Goal: Task Accomplishment & Management: Manage account settings

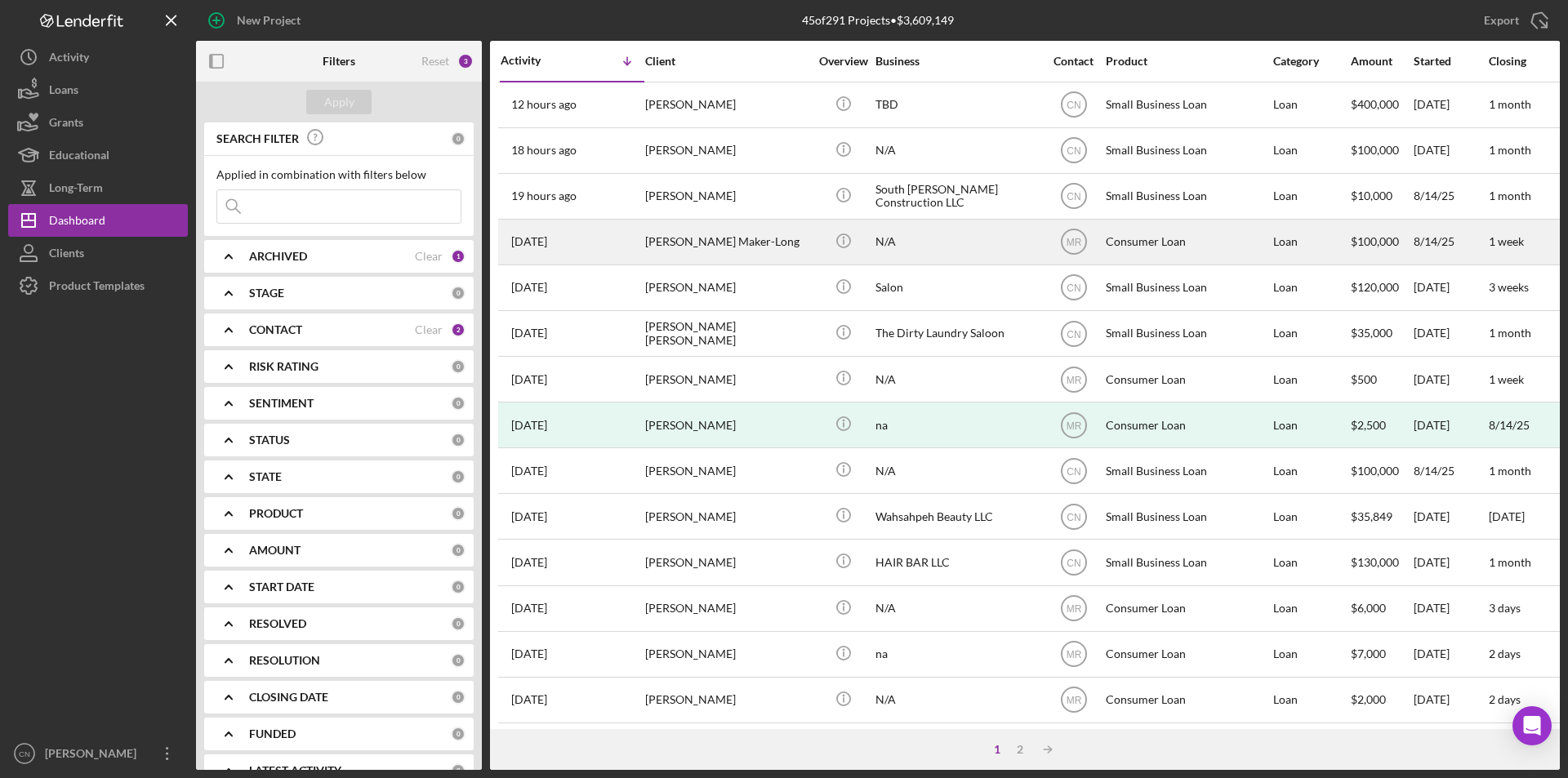
click at [715, 238] on div "[PERSON_NAME] Maker-Long" at bounding box center [727, 242] width 163 height 43
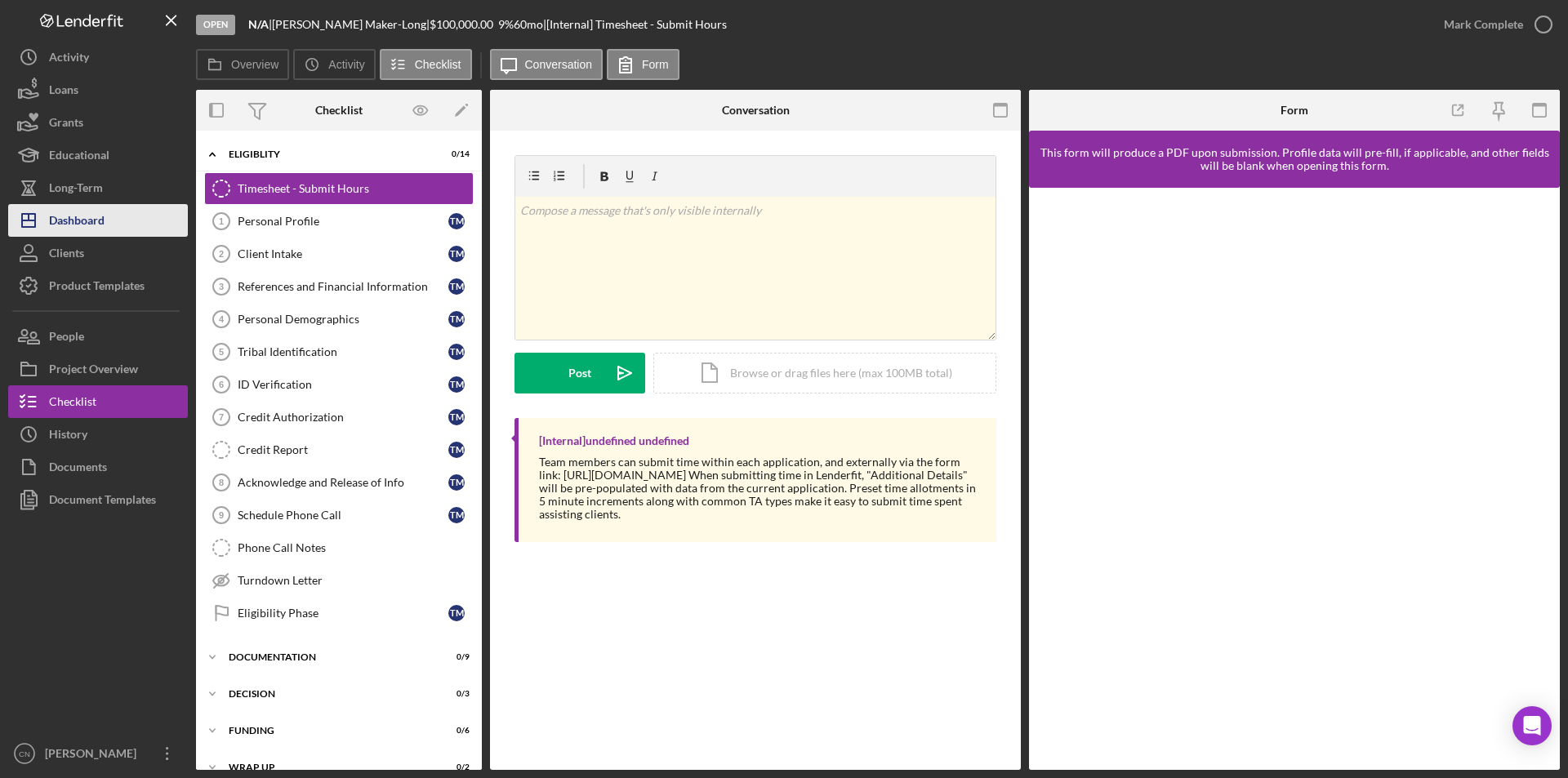
click at [86, 219] on div "Dashboard" at bounding box center [76, 223] width 56 height 37
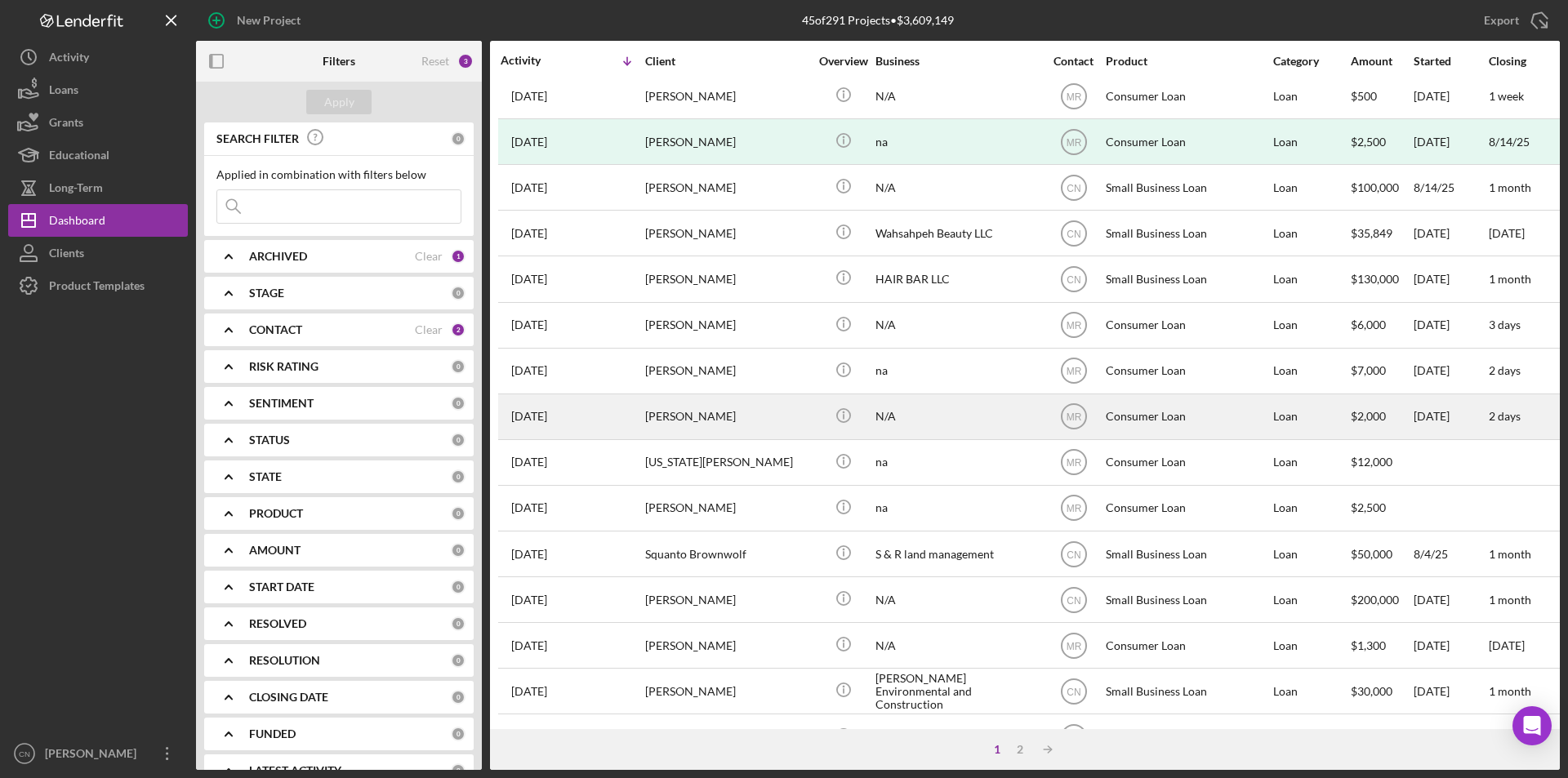
scroll to position [192, 0]
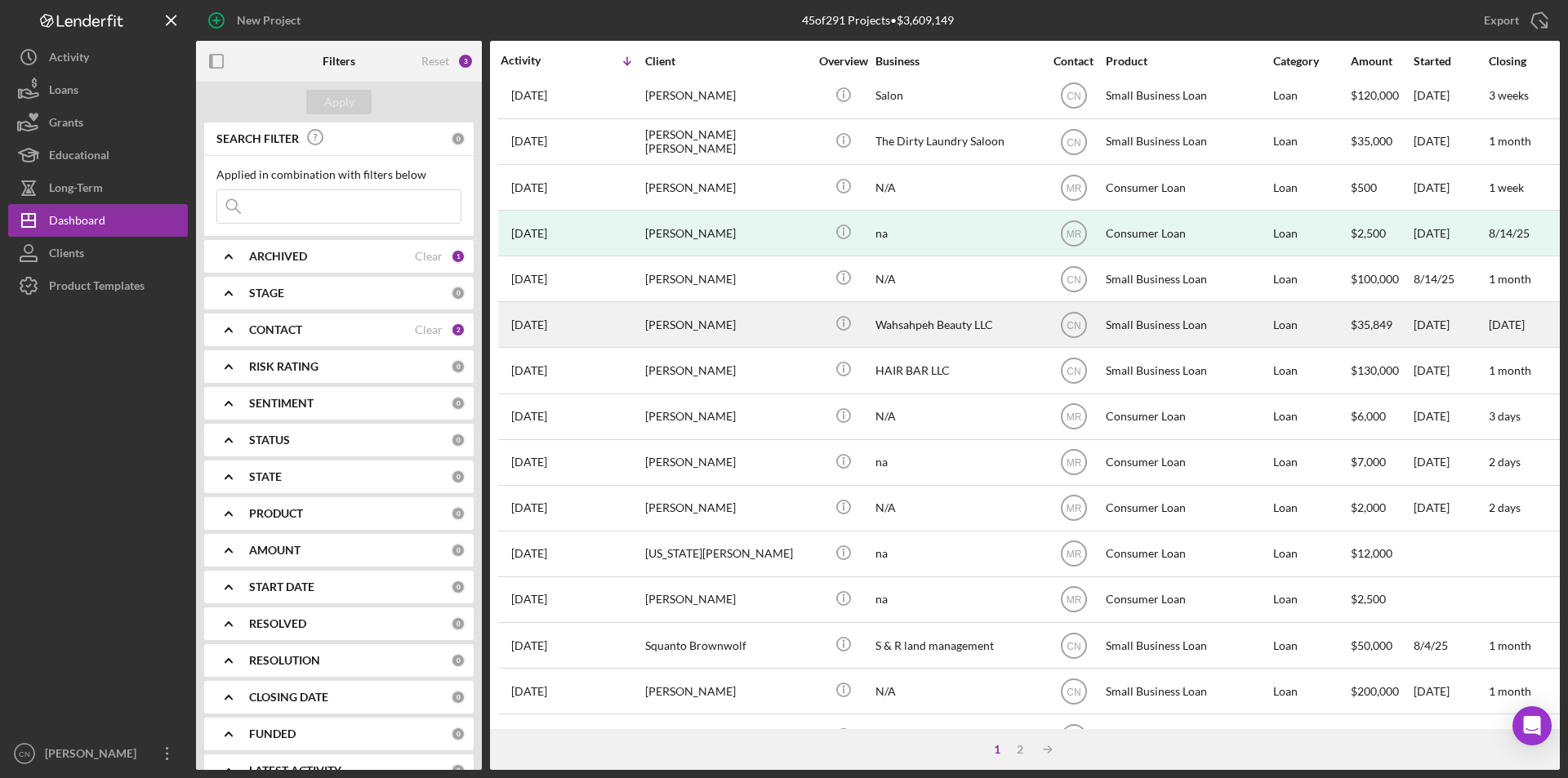
click at [686, 325] on div "[PERSON_NAME]" at bounding box center [727, 324] width 163 height 43
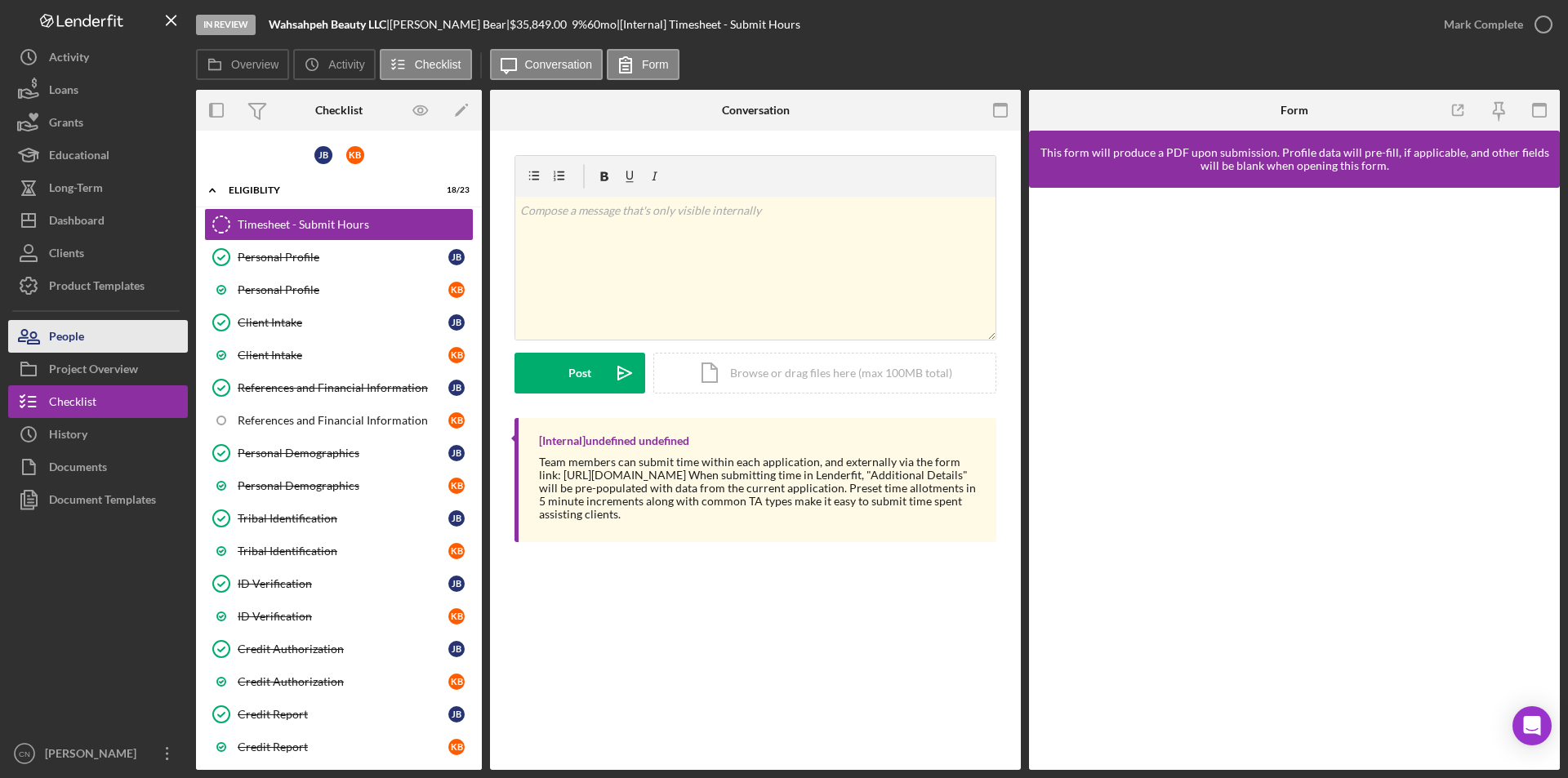
drag, startPoint x: 61, startPoint y: 332, endPoint x: 131, endPoint y: 337, distance: 70.2
click at [61, 332] on div "People" at bounding box center [67, 338] width 35 height 37
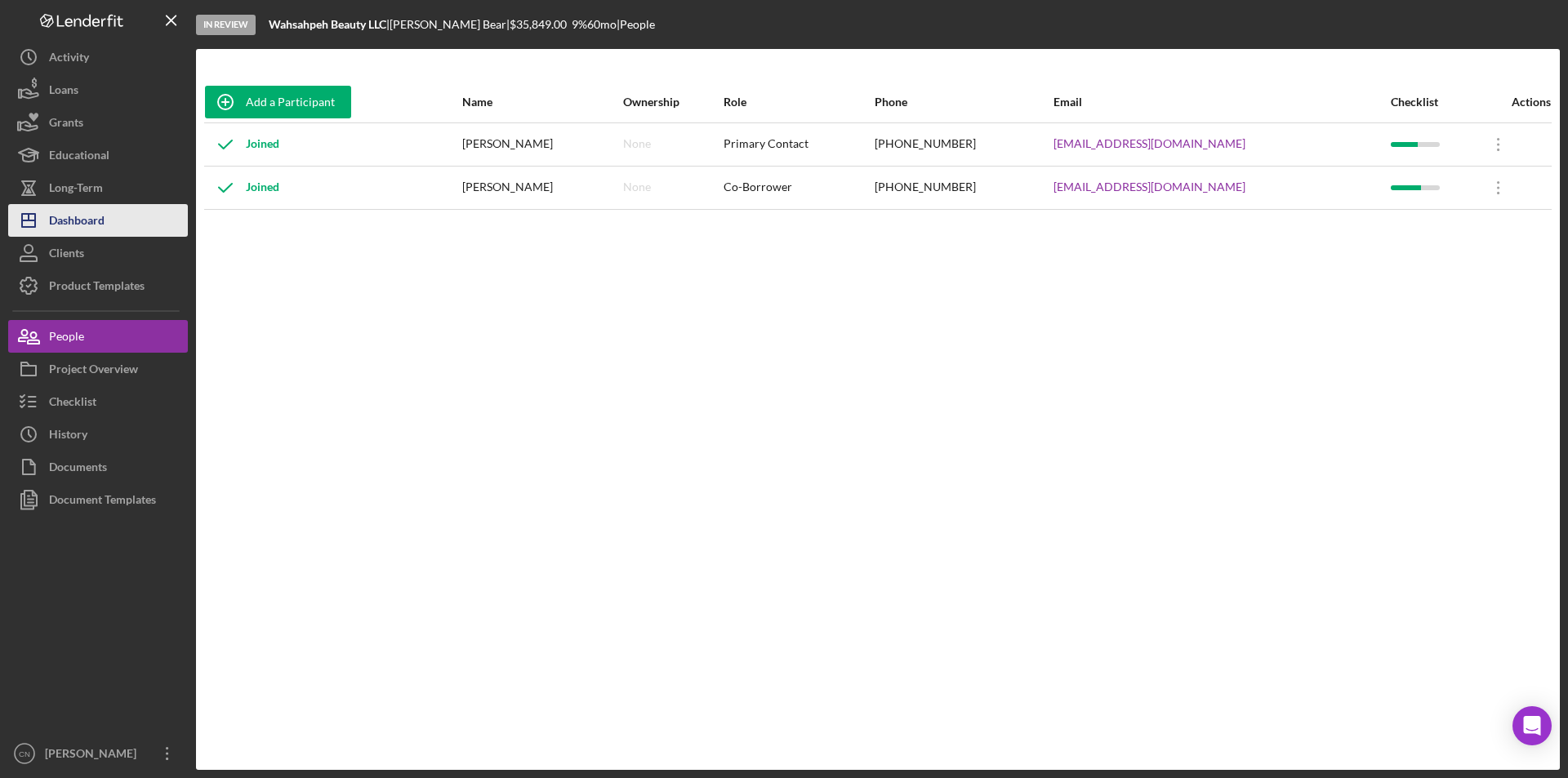
click at [90, 217] on div "Dashboard" at bounding box center [76, 223] width 56 height 37
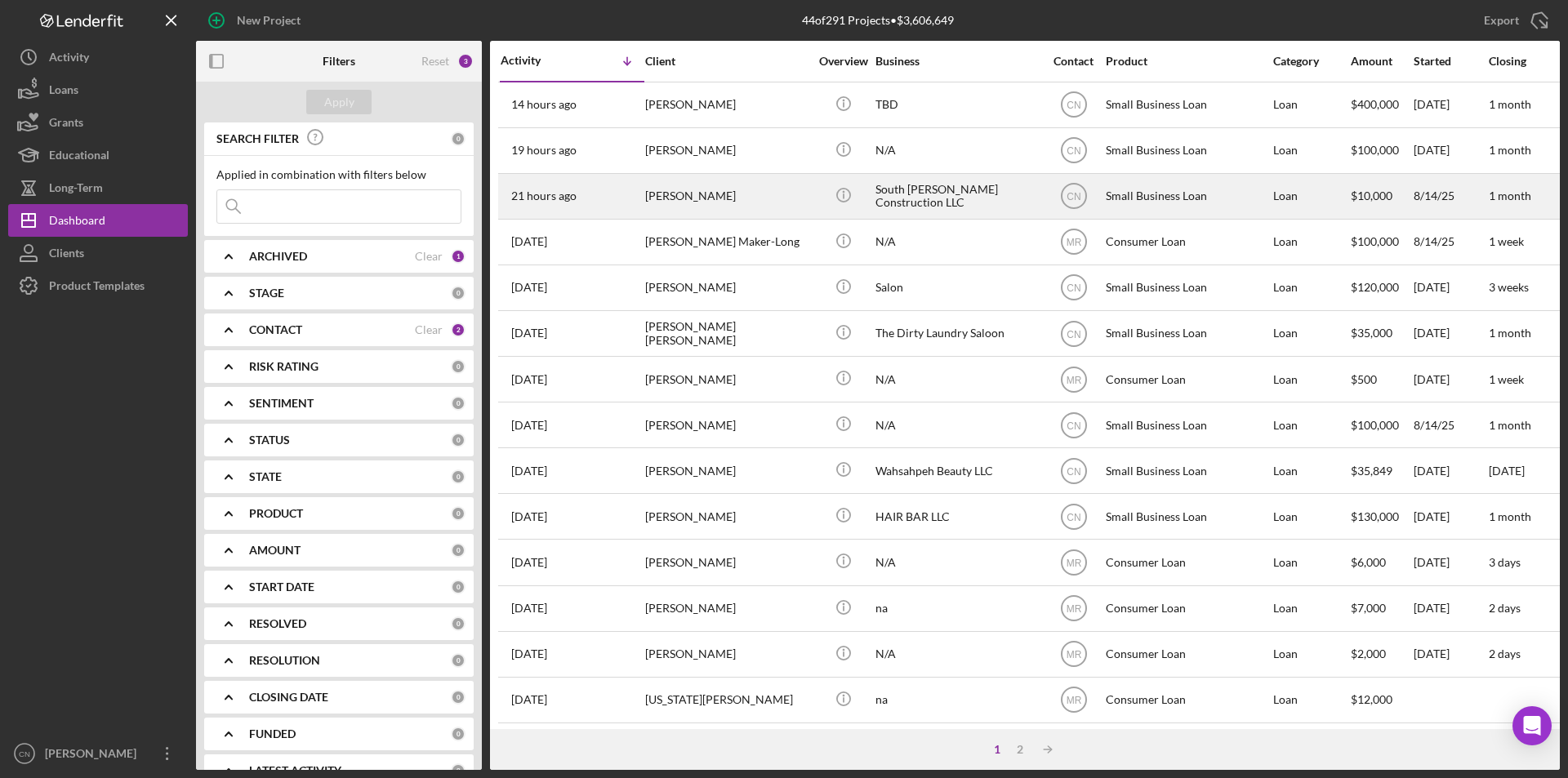
click at [690, 198] on div "[PERSON_NAME]" at bounding box center [727, 196] width 163 height 43
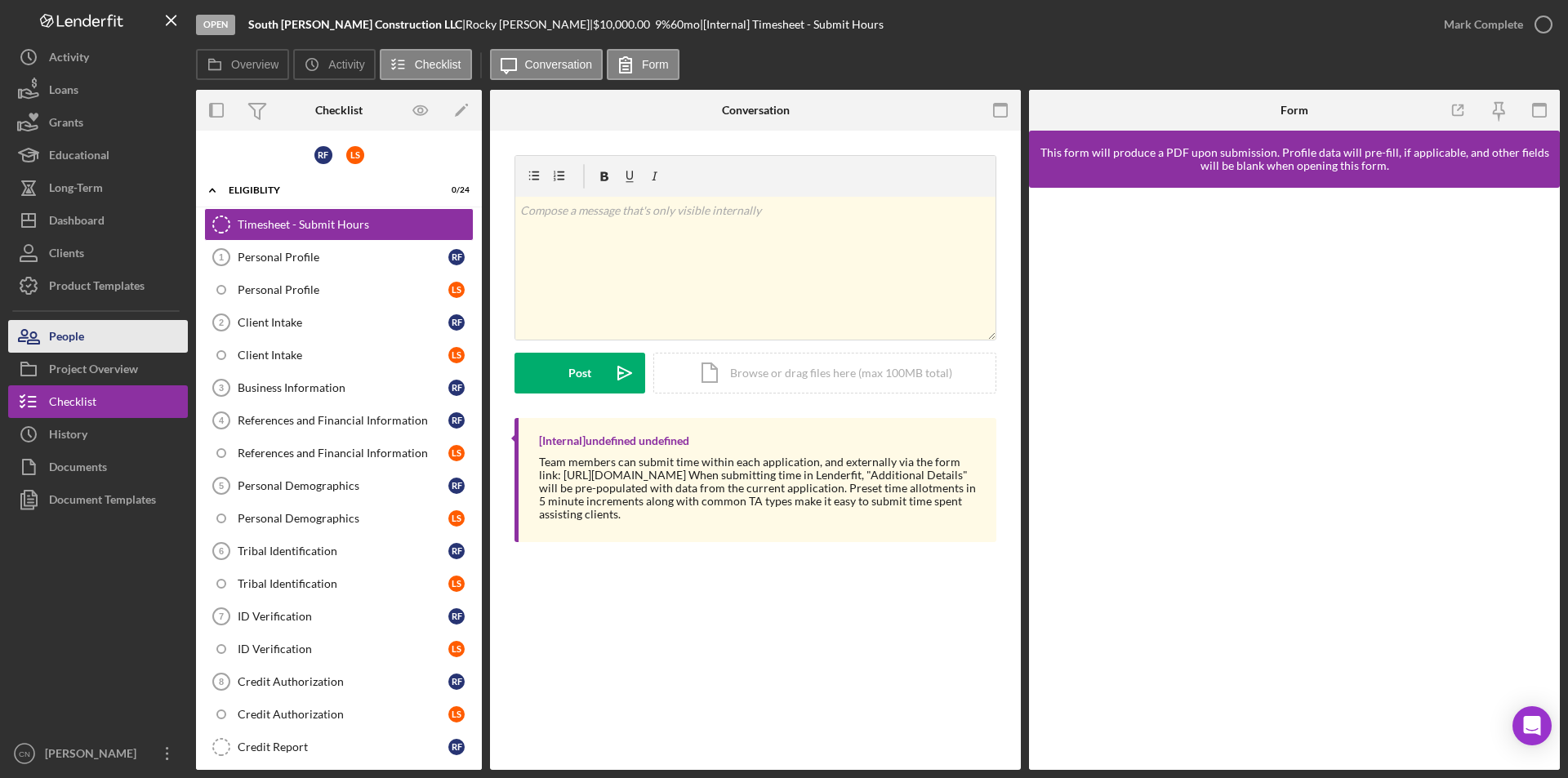
click at [67, 346] on div "People" at bounding box center [67, 338] width 35 height 37
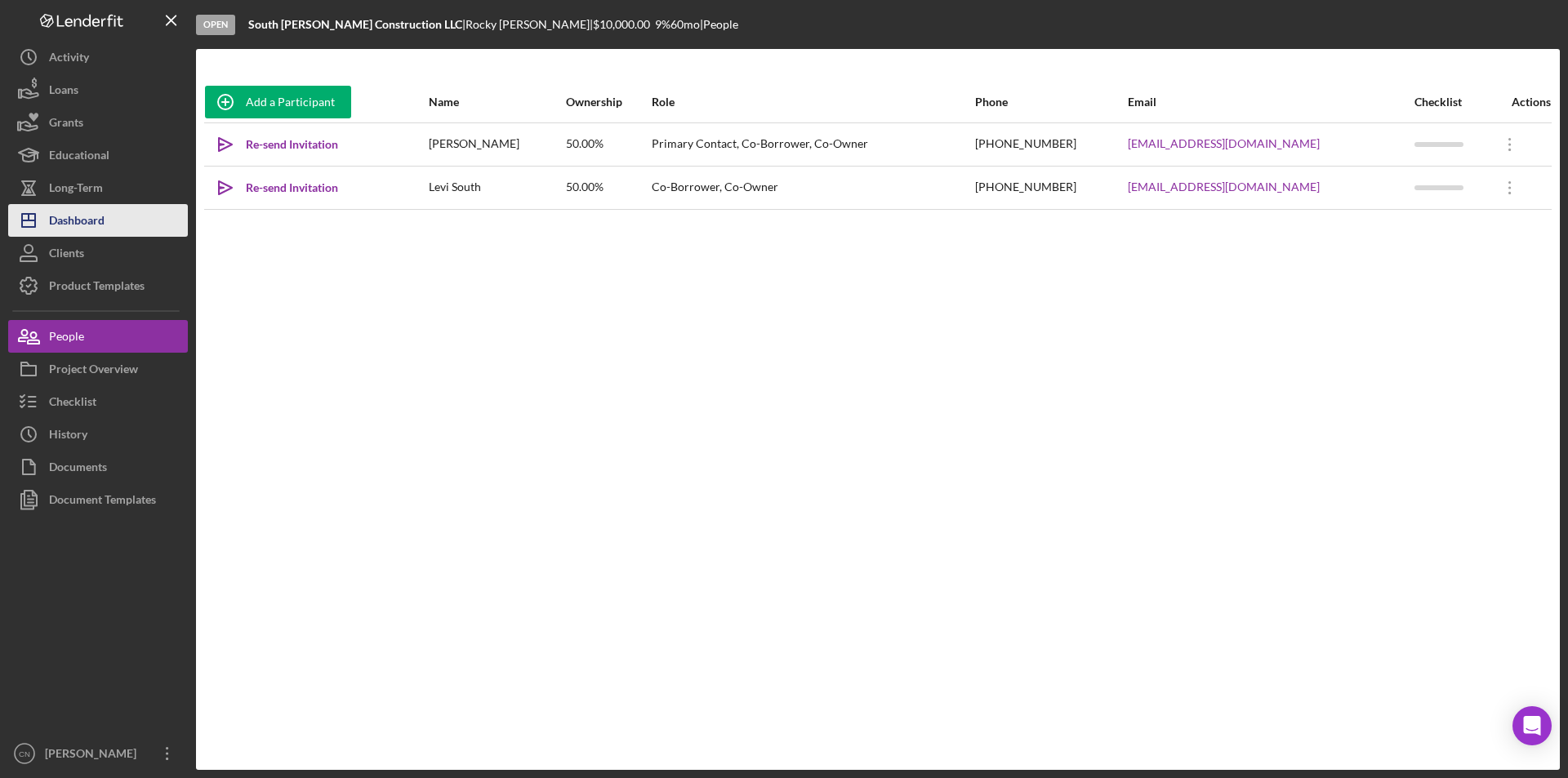
click at [89, 221] on div "Dashboard" at bounding box center [76, 223] width 56 height 37
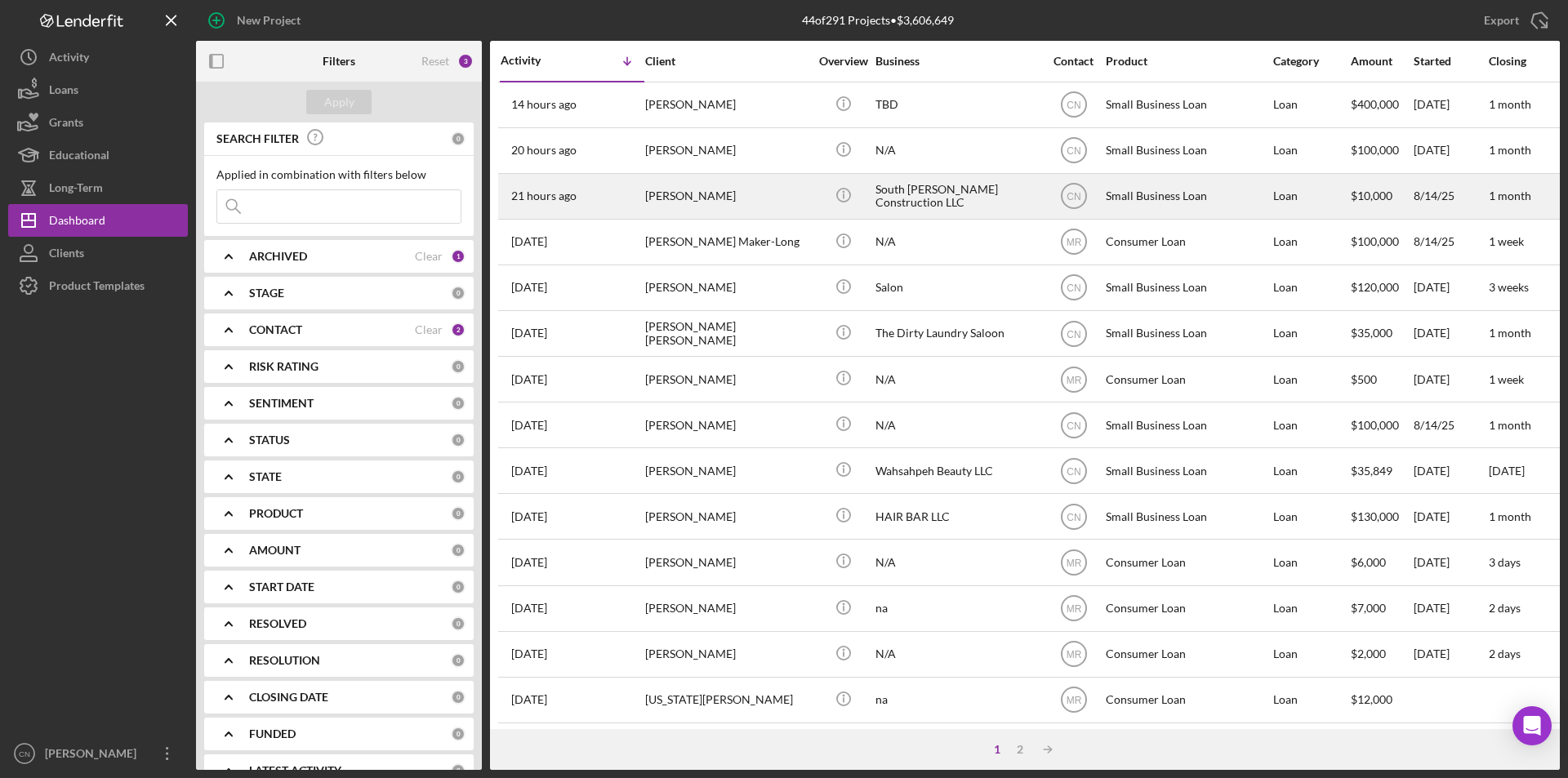
click at [676, 195] on div "[PERSON_NAME]" at bounding box center [727, 196] width 163 height 43
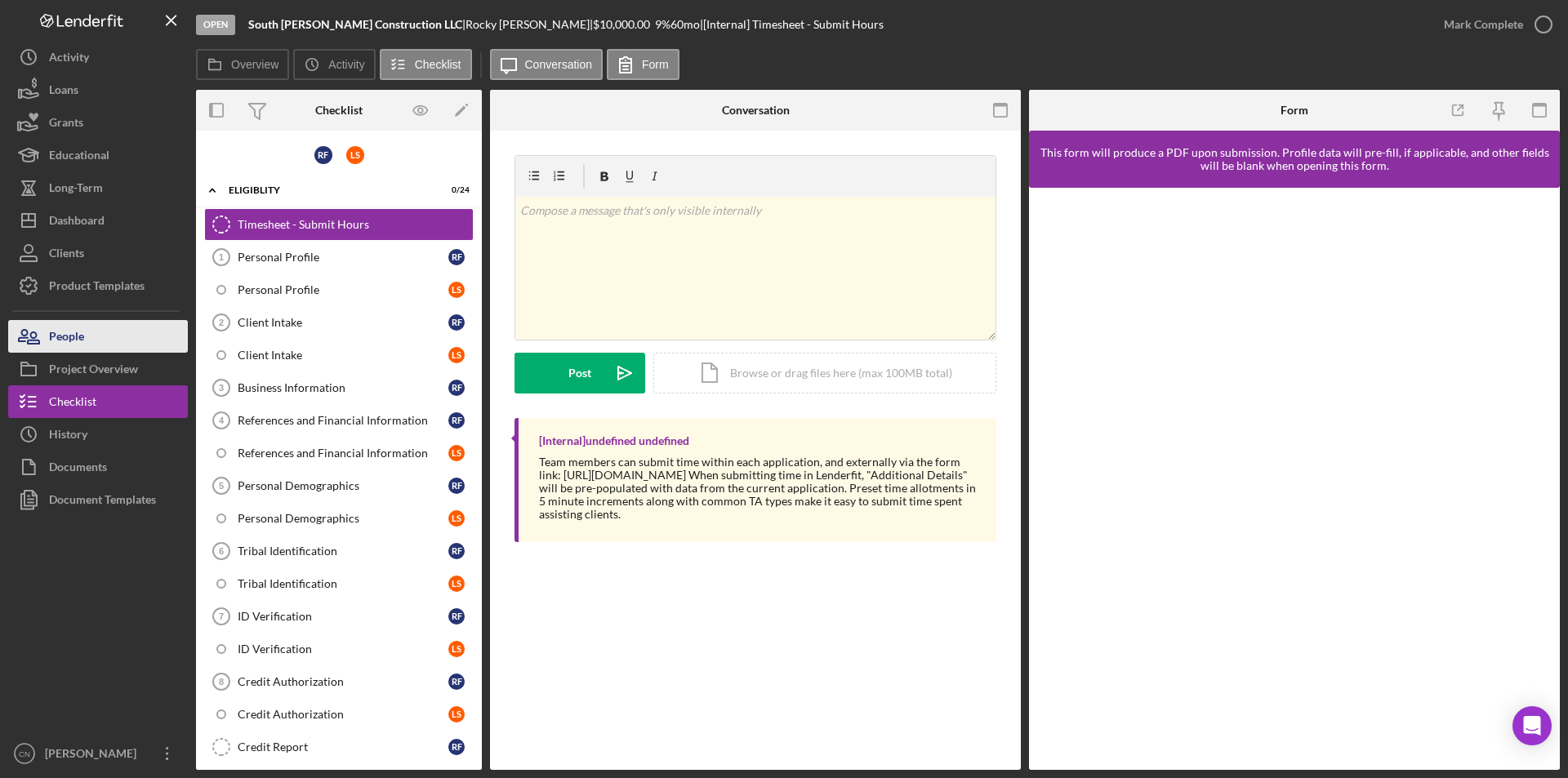
drag, startPoint x: 76, startPoint y: 340, endPoint x: 106, endPoint y: 337, distance: 30.1
click at [76, 339] on div "People" at bounding box center [67, 338] width 35 height 37
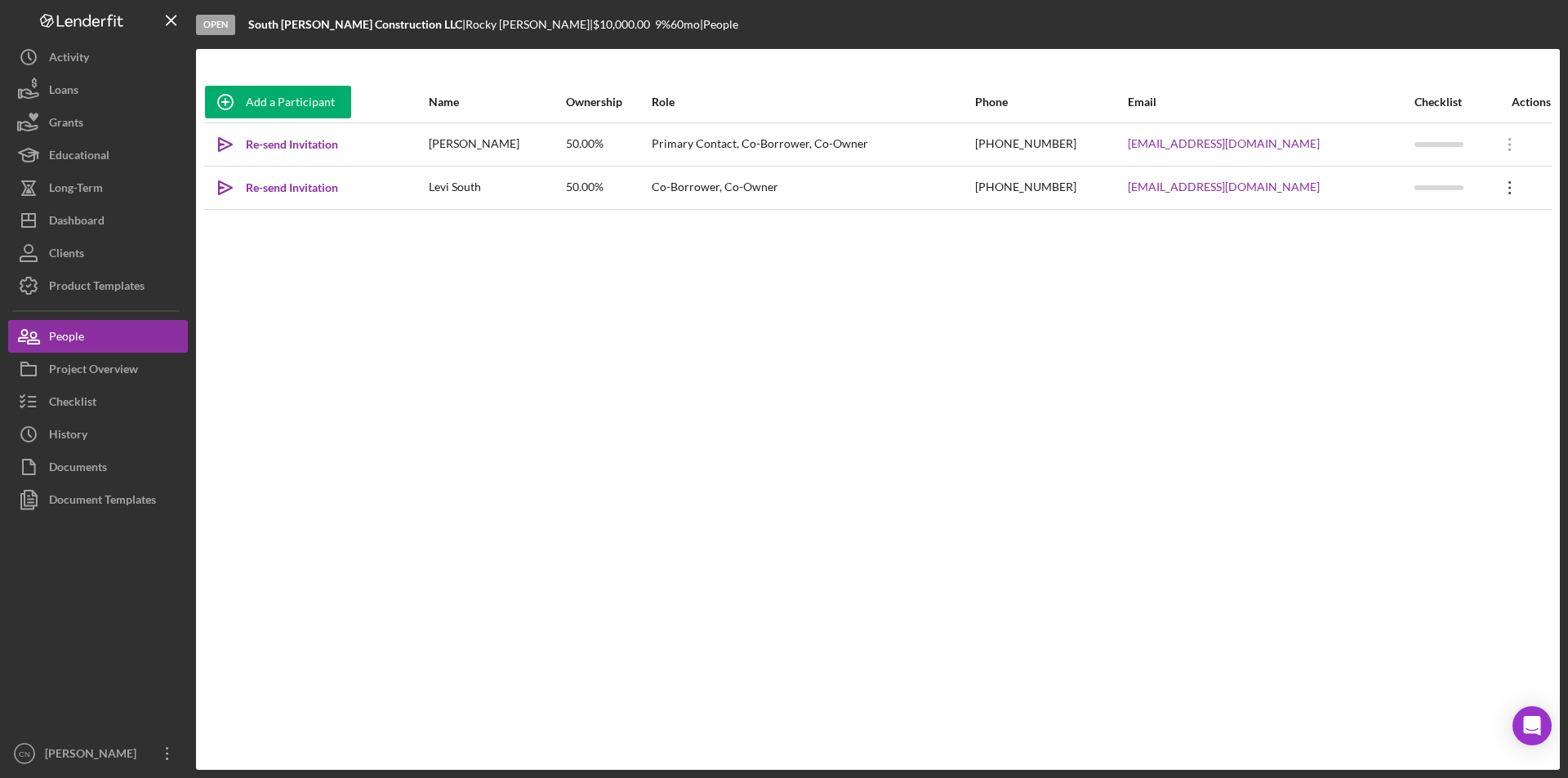
click at [1500, 190] on icon "Icon/Overflow" at bounding box center [1510, 187] width 41 height 41
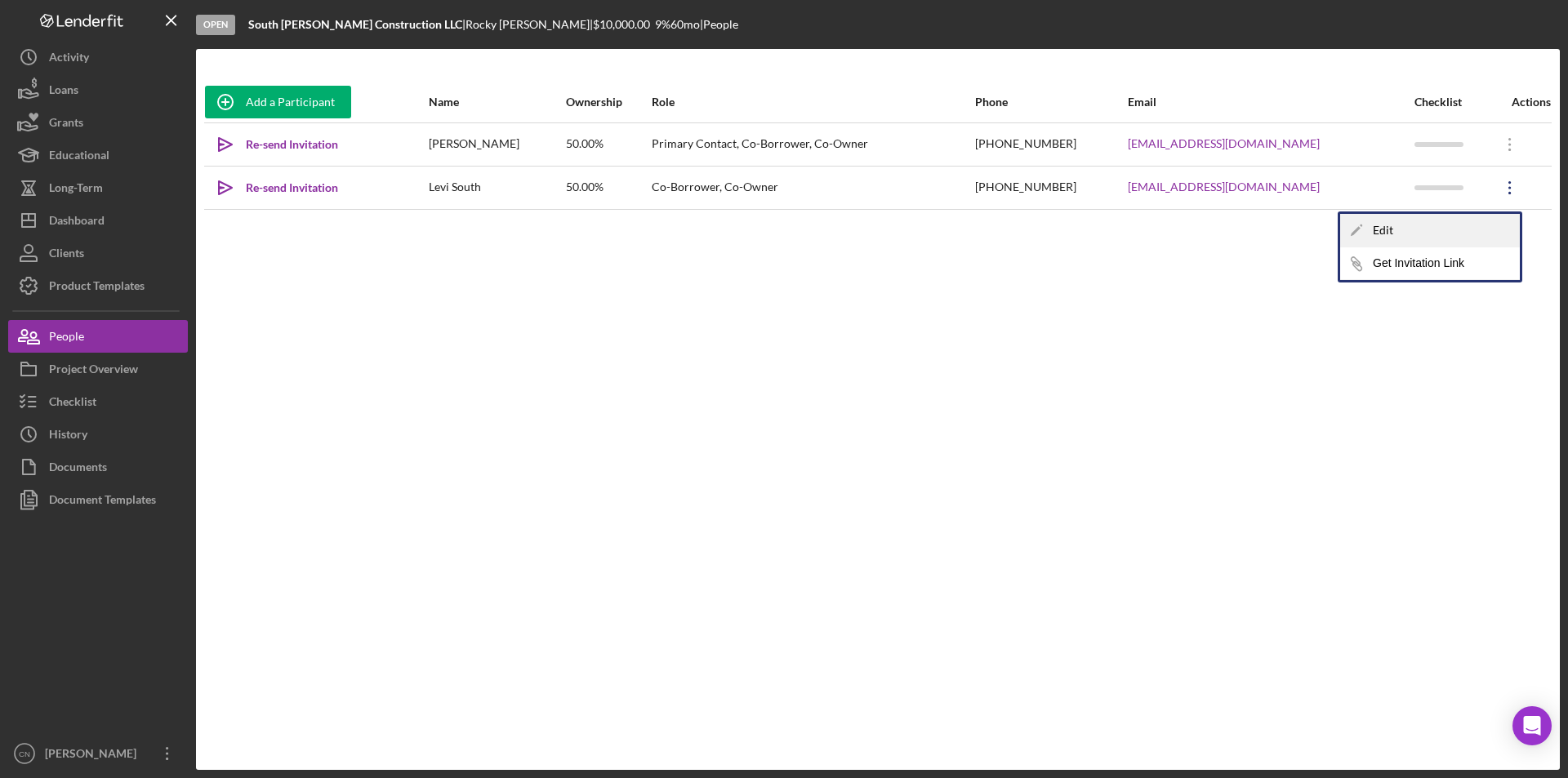
click at [1409, 224] on div "Icon/Edit Edit" at bounding box center [1430, 230] width 180 height 33
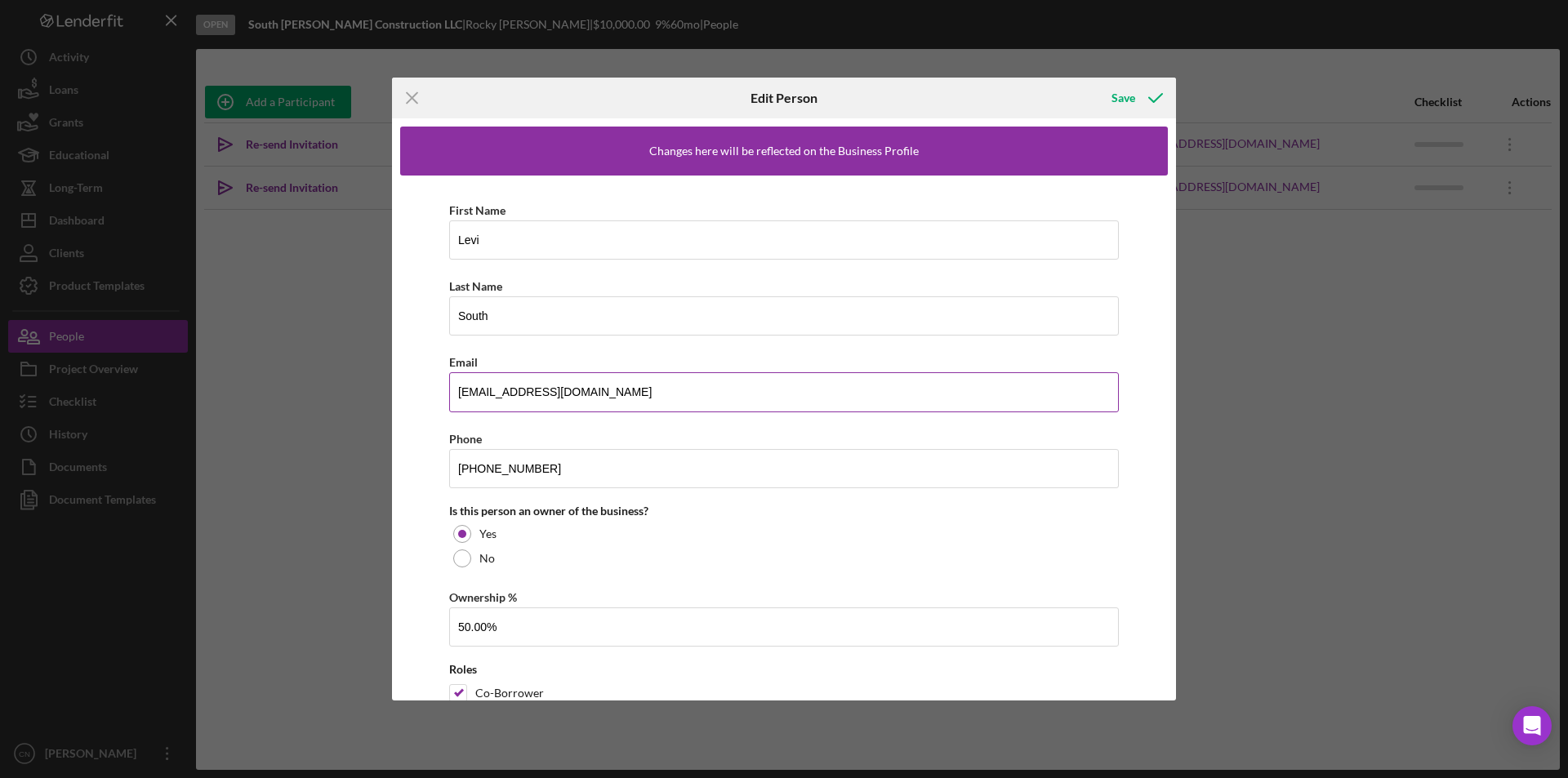
click at [506, 389] on input "[EMAIL_ADDRESS][DOMAIN_NAME]" at bounding box center [784, 391] width 670 height 39
type input "[EMAIL_ADDRESS][DOMAIN_NAME]"
click at [1133, 100] on div "Save" at bounding box center [1123, 97] width 23 height 32
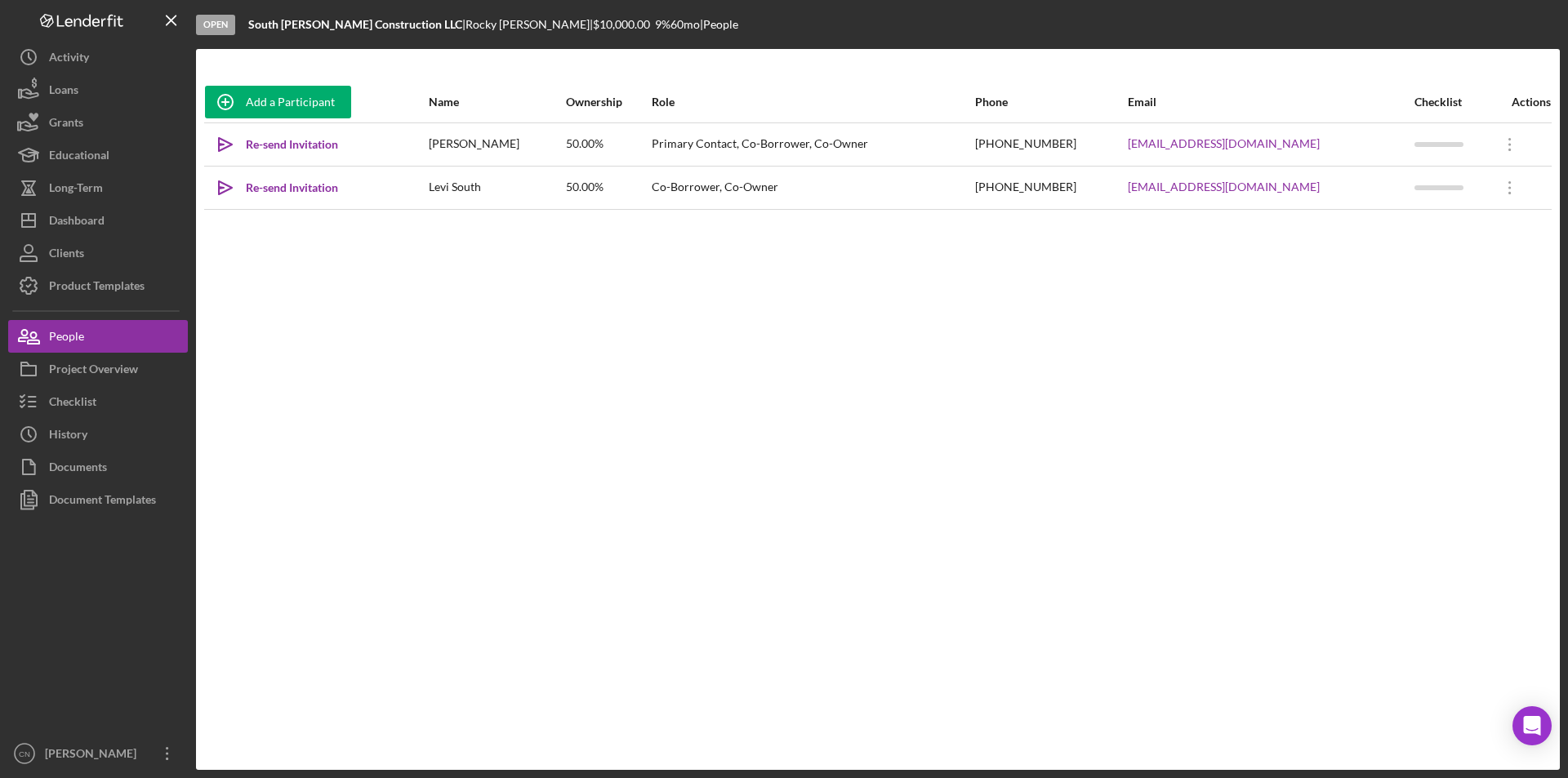
click at [1127, 100] on div "Phone" at bounding box center [1051, 102] width 151 height 13
click at [300, 189] on div "Re-send Invitation" at bounding box center [292, 187] width 92 height 32
click at [69, 229] on div "Dashboard" at bounding box center [76, 223] width 56 height 37
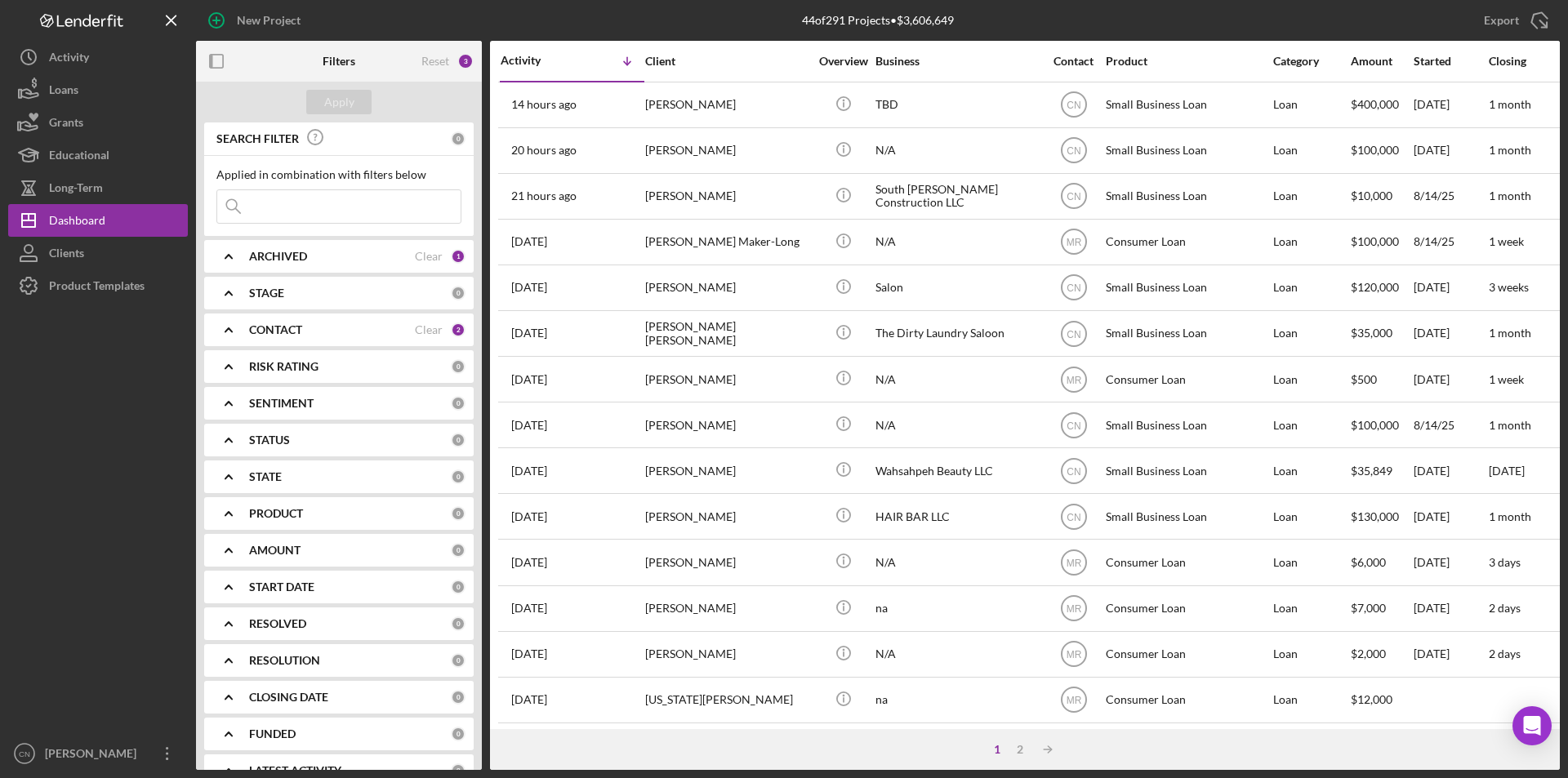
click at [323, 326] on div "CONTACT" at bounding box center [332, 330] width 165 height 13
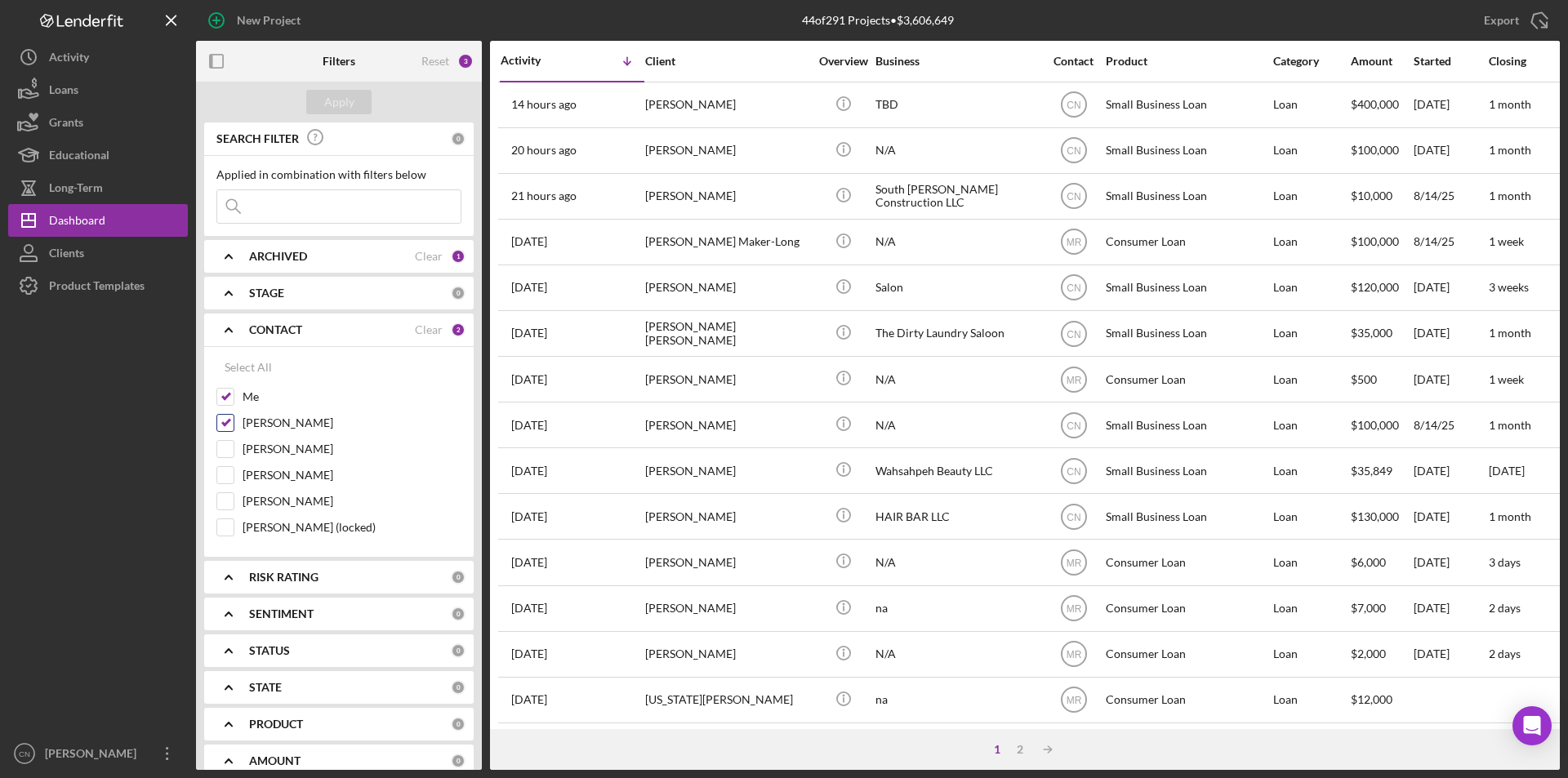
click at [234, 415] on div "[PERSON_NAME]" at bounding box center [338, 426] width 245 height 26
click at [230, 422] on input "[PERSON_NAME]" at bounding box center [225, 423] width 17 height 17
checkbox input "false"
click at [357, 108] on button "Apply" at bounding box center [338, 101] width 66 height 24
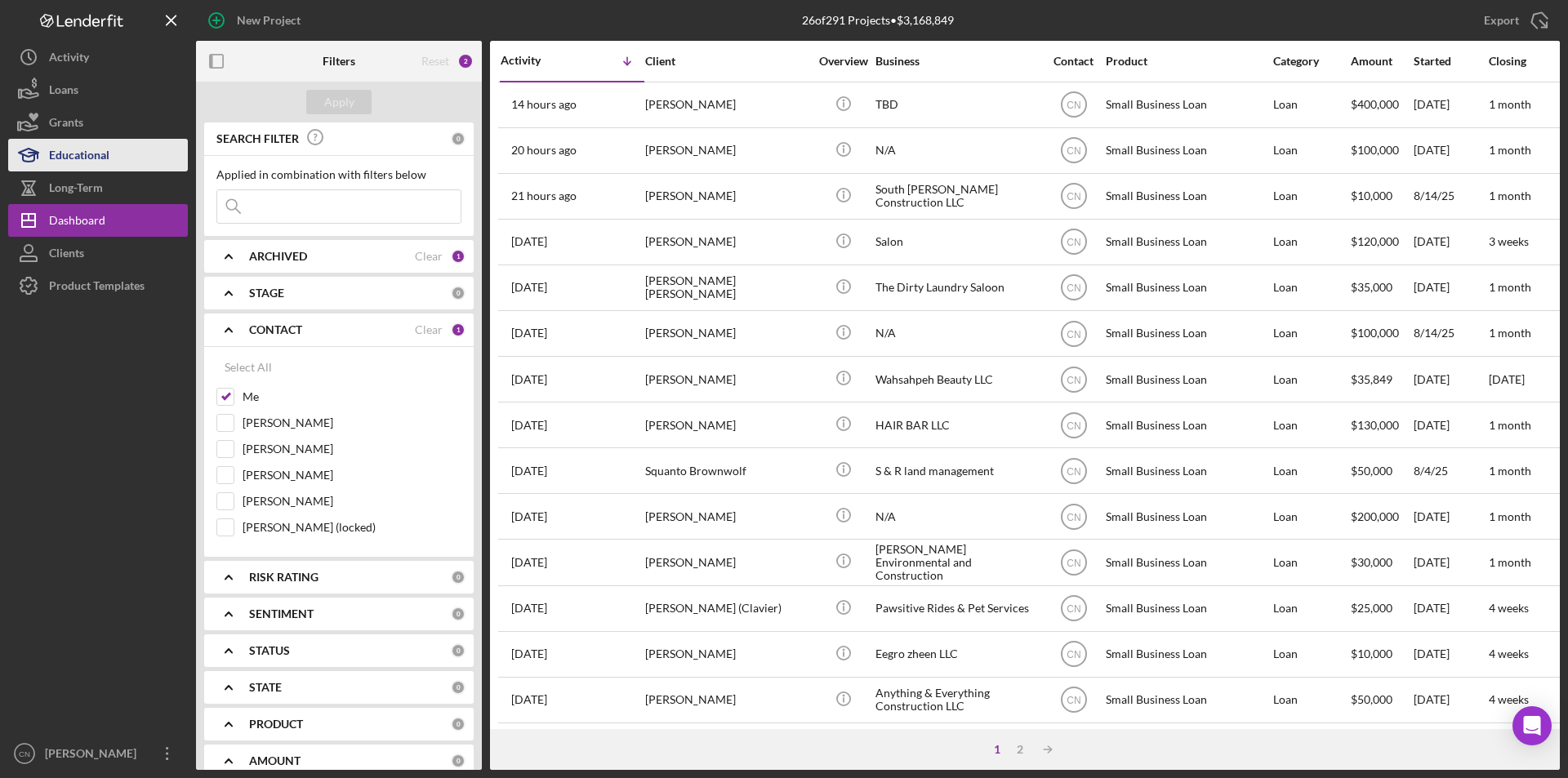
click at [90, 152] on div "Educational" at bounding box center [79, 157] width 61 height 37
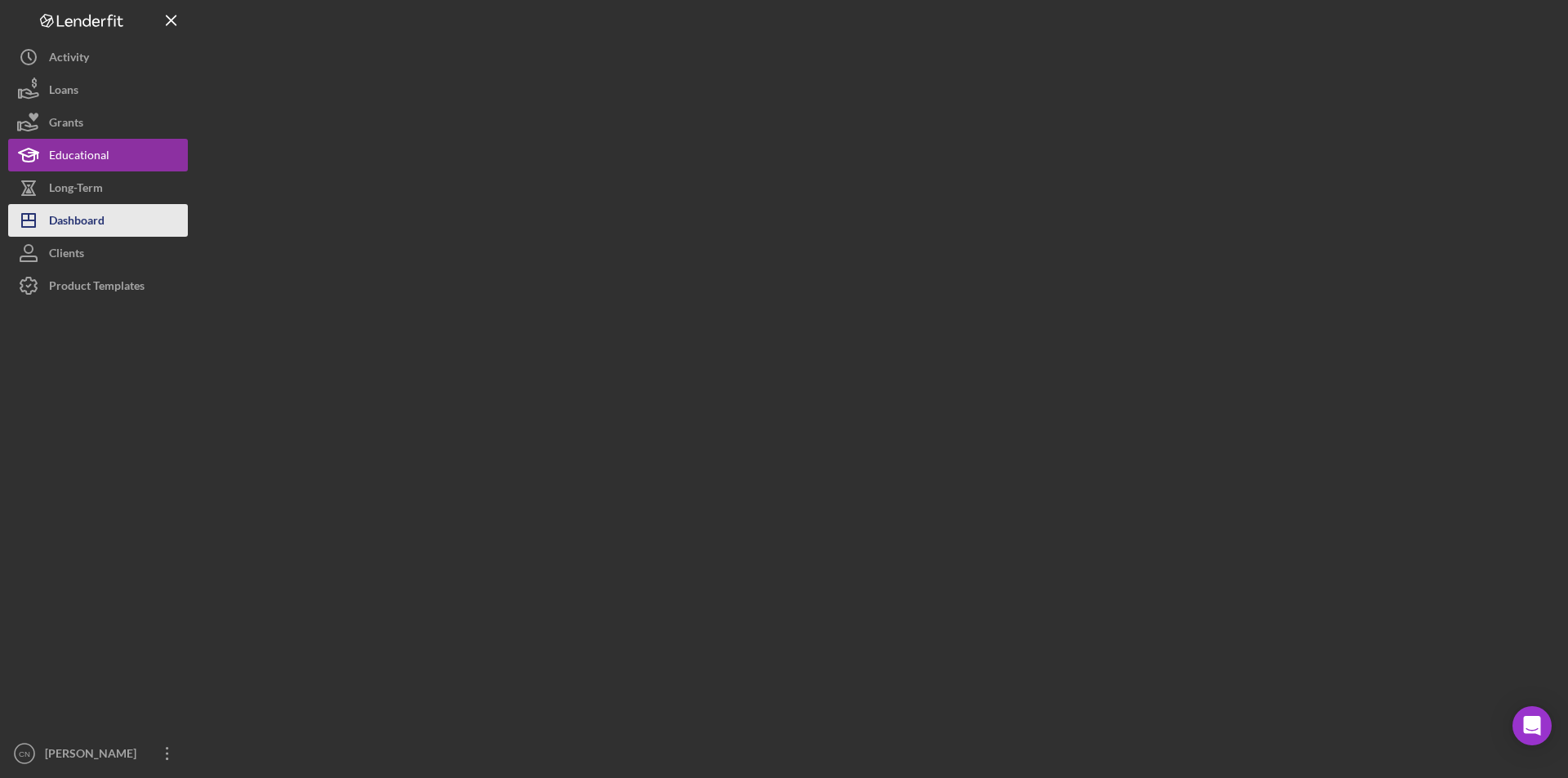
click at [62, 236] on div "Dashboard" at bounding box center [76, 223] width 56 height 37
